Goal: Find specific page/section: Find specific page/section

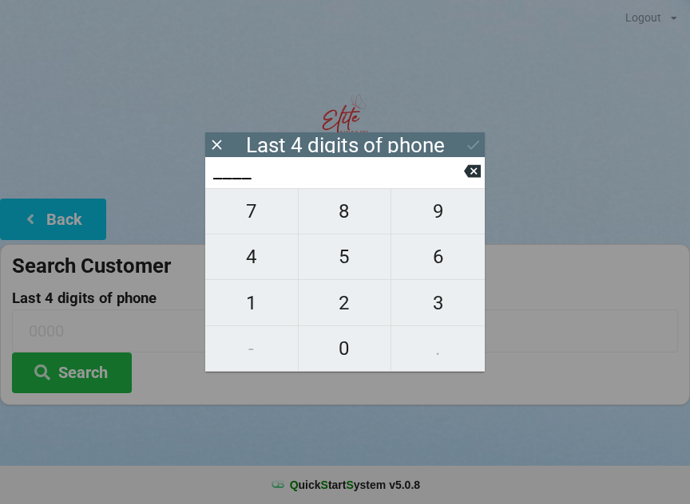
click at [260, 223] on span "7" at bounding box center [251, 212] width 93 height 34
type input "7___"
click at [445, 259] on span "6" at bounding box center [437, 257] width 93 height 34
type input "76__"
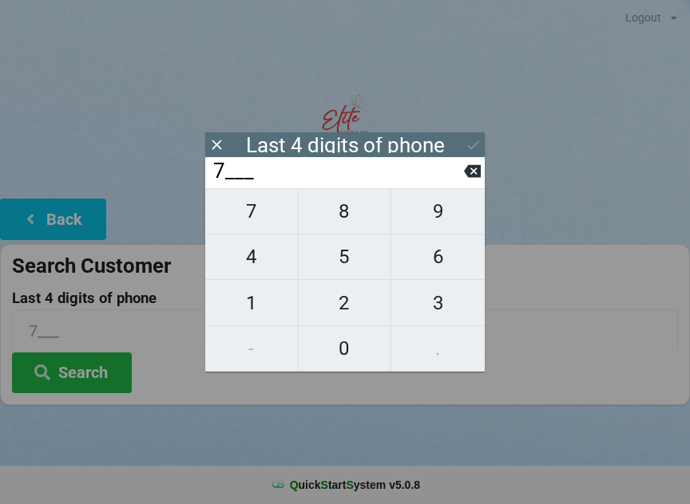
type input "76__"
click at [439, 295] on span "3" at bounding box center [437, 304] width 93 height 34
type input "763_"
click at [264, 212] on span "7" at bounding box center [251, 212] width 93 height 34
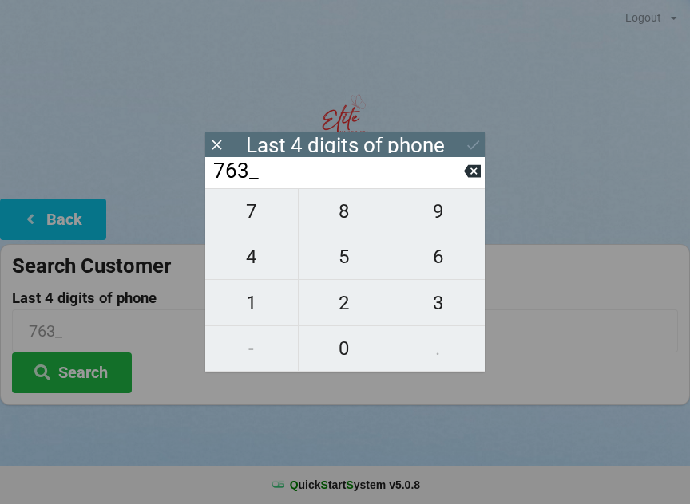
type input "7637"
click at [479, 182] on button at bounding box center [472, 171] width 17 height 22
type input "763_"
click at [258, 304] on span "1" at bounding box center [251, 304] width 93 height 34
type input "7631"
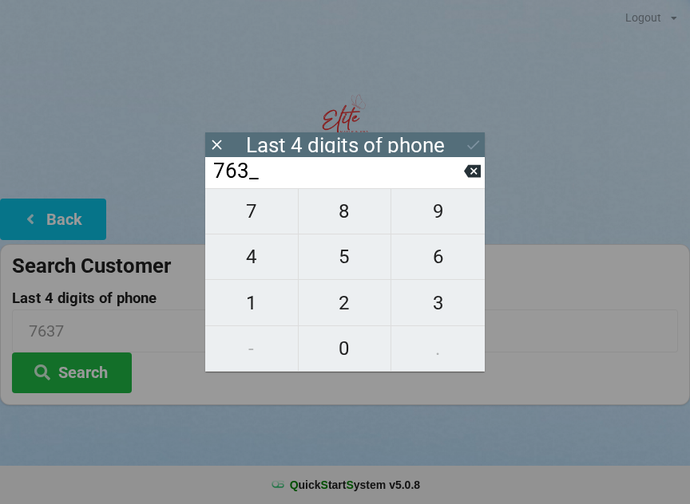
type input "7631"
click at [479, 144] on icon at bounding box center [472, 144] width 17 height 17
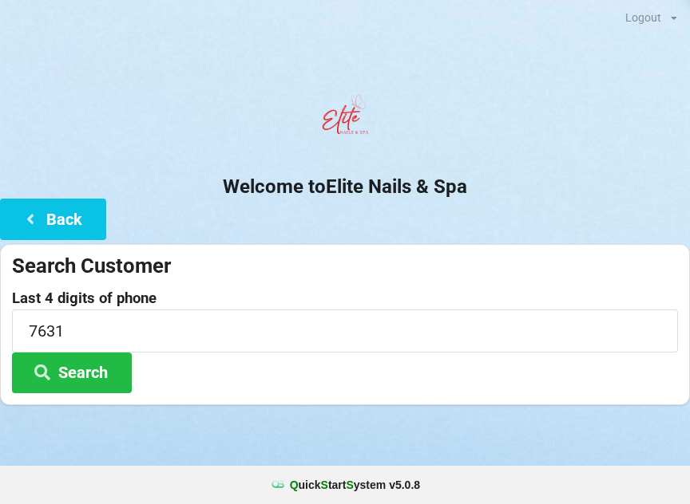
click at [107, 362] on button "Search" at bounding box center [72, 373] width 120 height 41
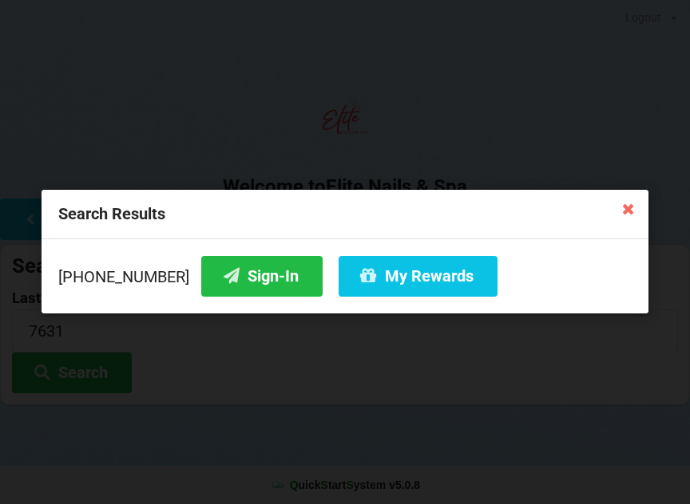
click at [245, 284] on button "Sign-In" at bounding box center [261, 276] width 121 height 41
